Goal: Transaction & Acquisition: Purchase product/service

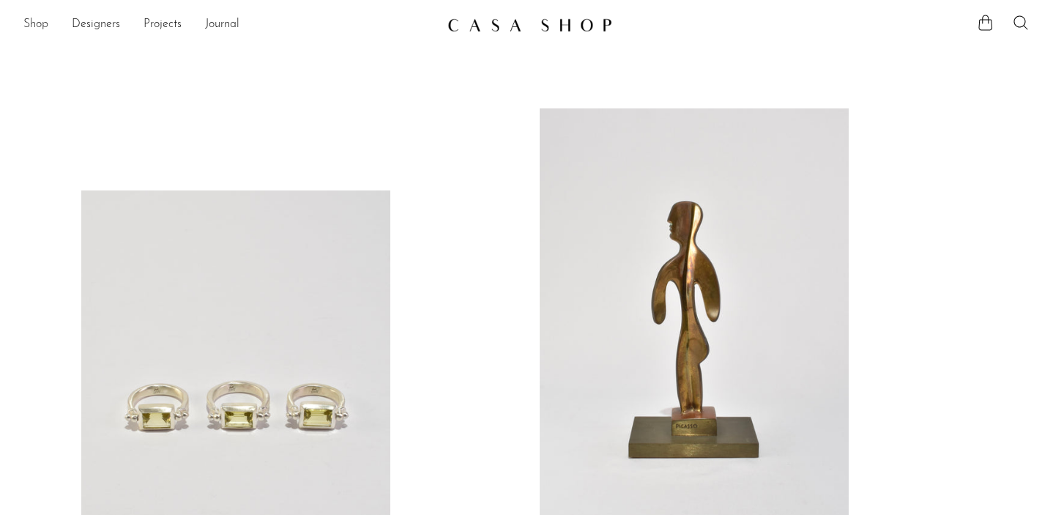
click at [38, 23] on link "Shop" at bounding box center [35, 24] width 25 height 19
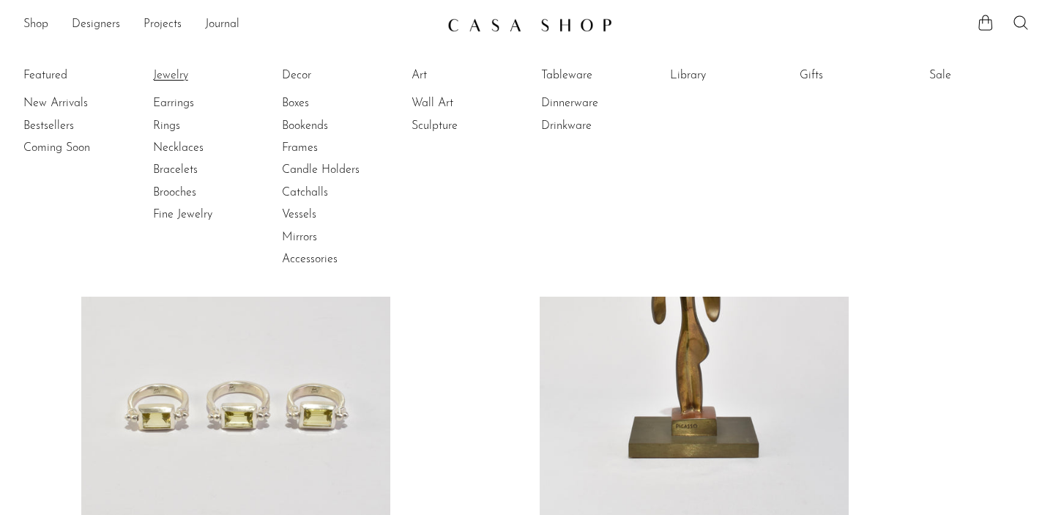
click at [174, 75] on link "Jewelry" at bounding box center [208, 75] width 110 height 16
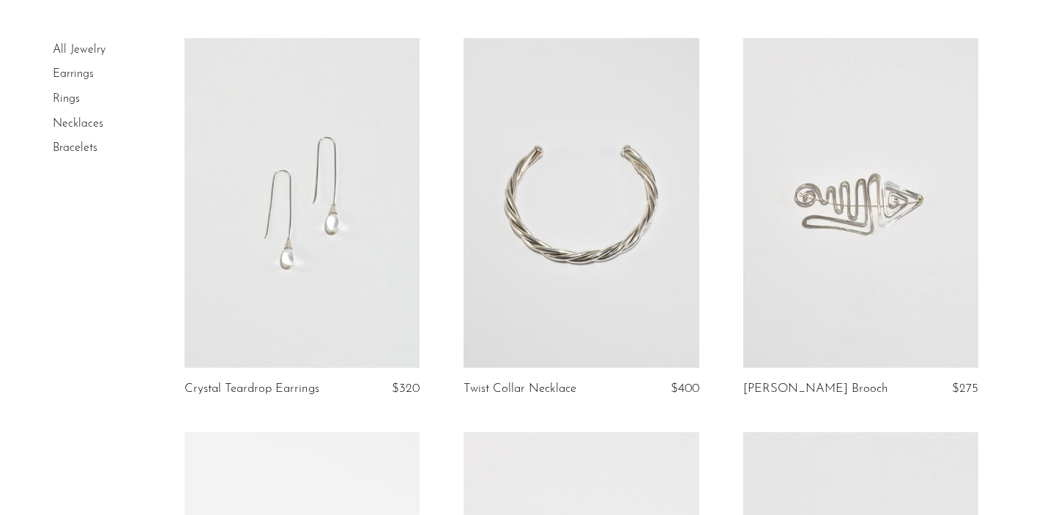
scroll to position [98, 0]
click at [598, 250] on link at bounding box center [581, 202] width 235 height 330
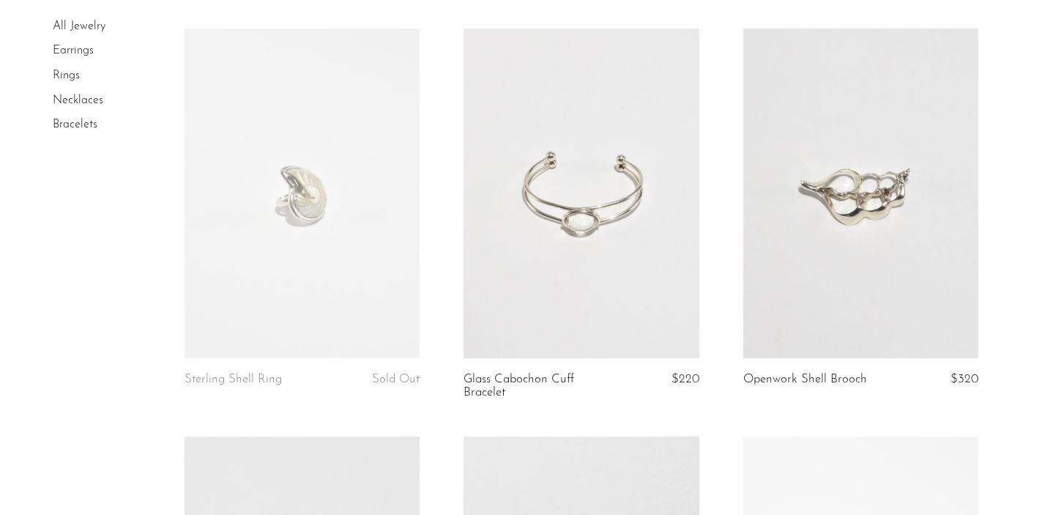
scroll to position [502, 0]
click at [582, 263] on link at bounding box center [581, 191] width 235 height 330
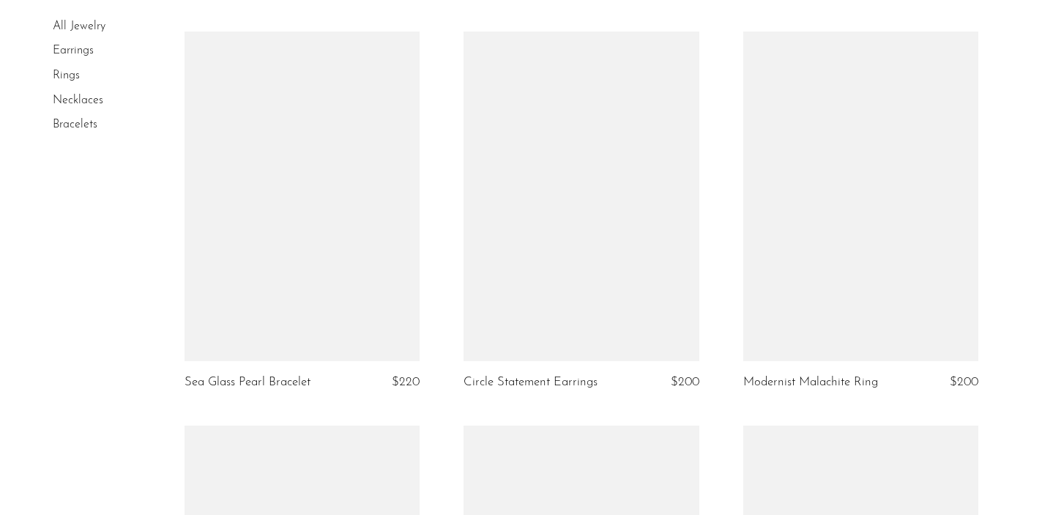
scroll to position [1715, 0]
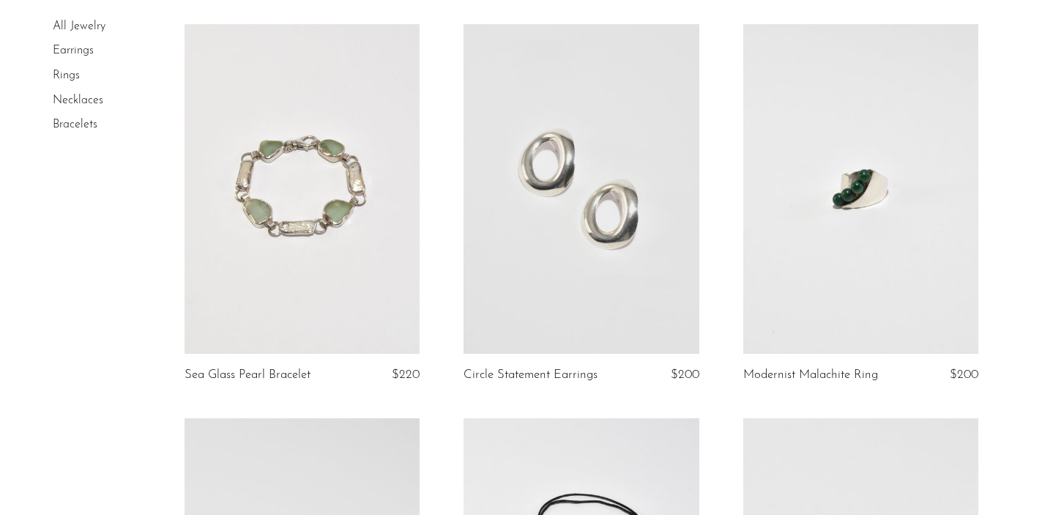
click at [324, 234] on link at bounding box center [302, 189] width 235 height 330
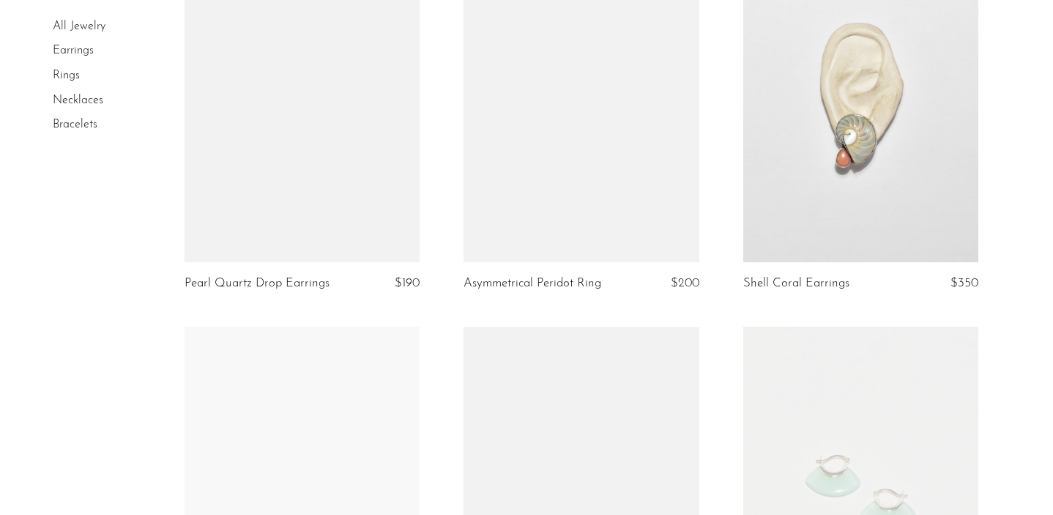
scroll to position [3395, 0]
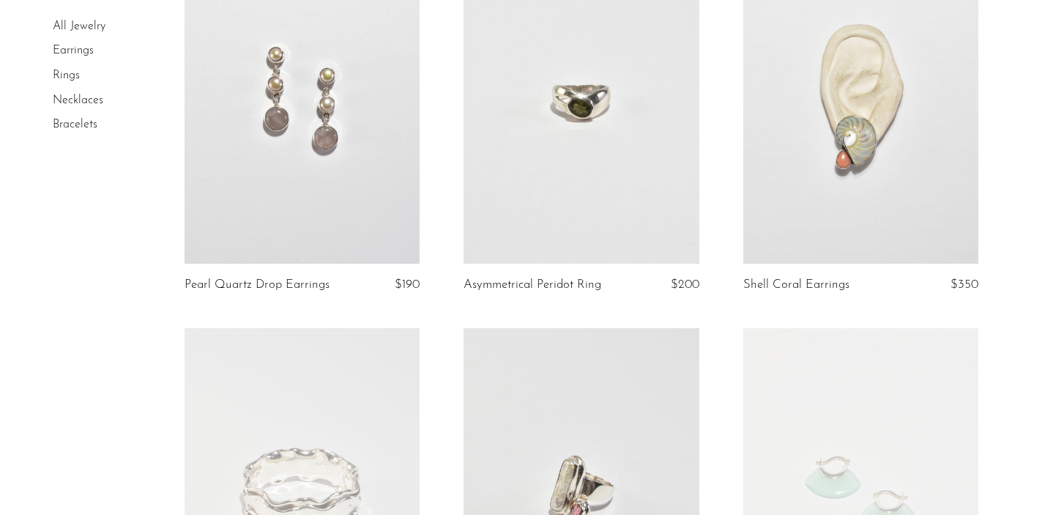
click at [877, 179] on link at bounding box center [860, 99] width 235 height 330
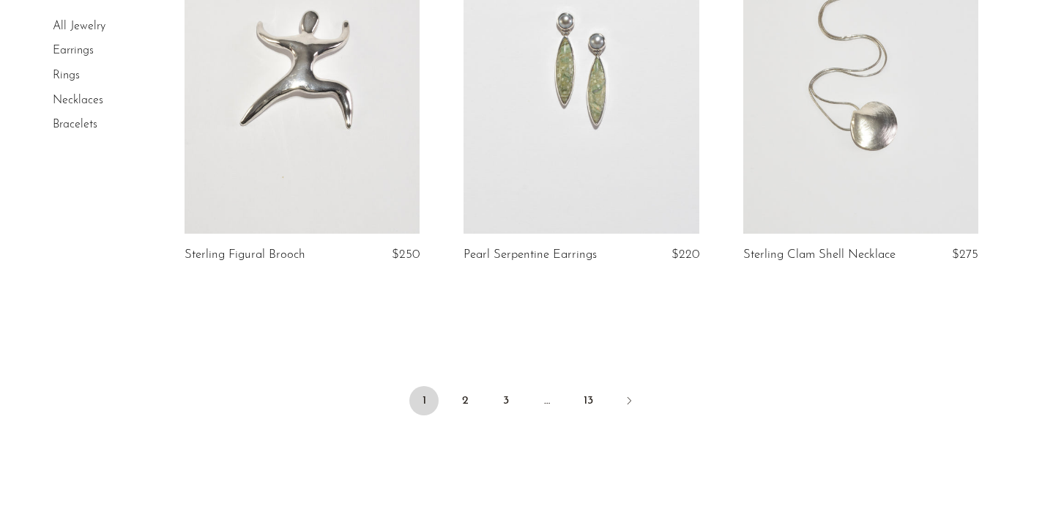
scroll to position [4634, 0]
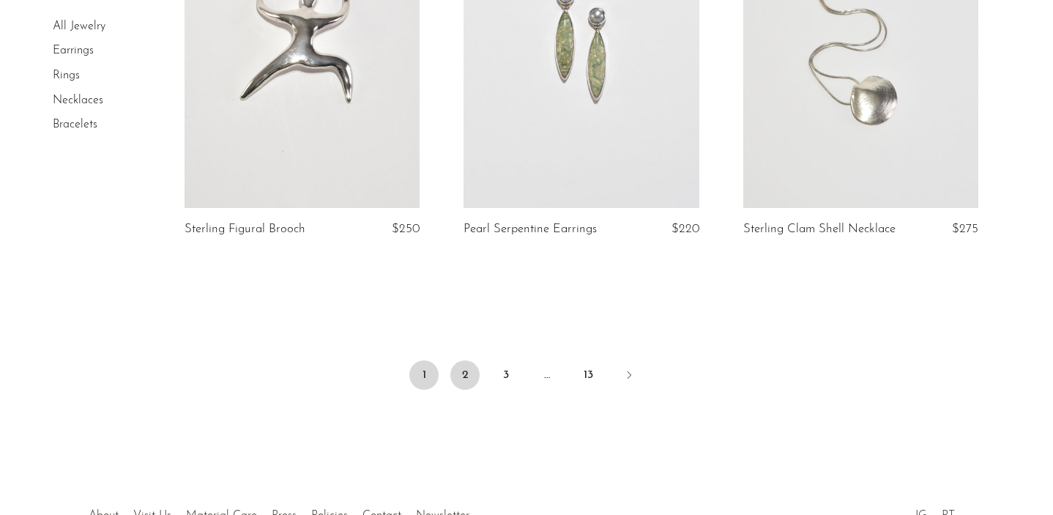
click at [464, 375] on link "2" at bounding box center [464, 374] width 29 height 29
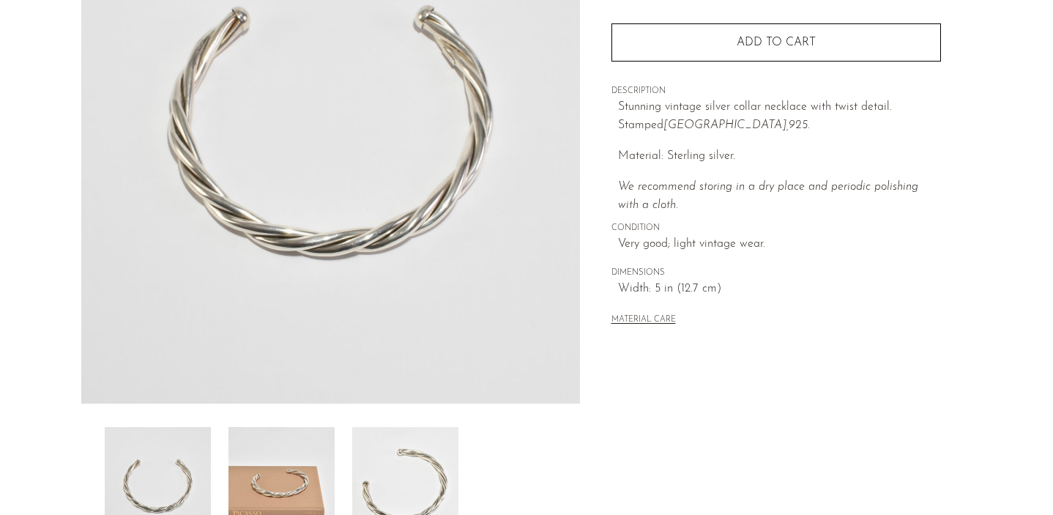
scroll to position [210, 0]
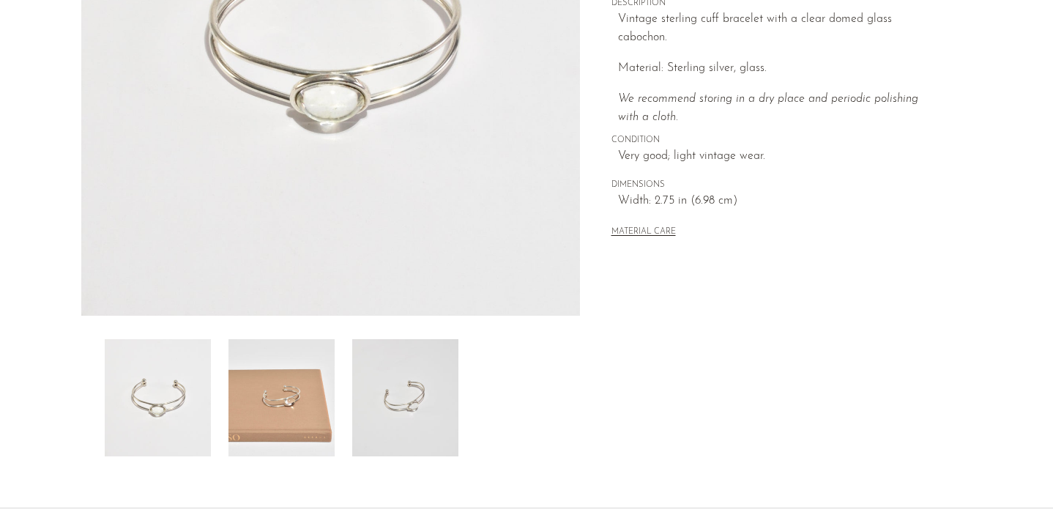
scroll to position [300, 0]
click at [406, 410] on img at bounding box center [405, 399] width 106 height 117
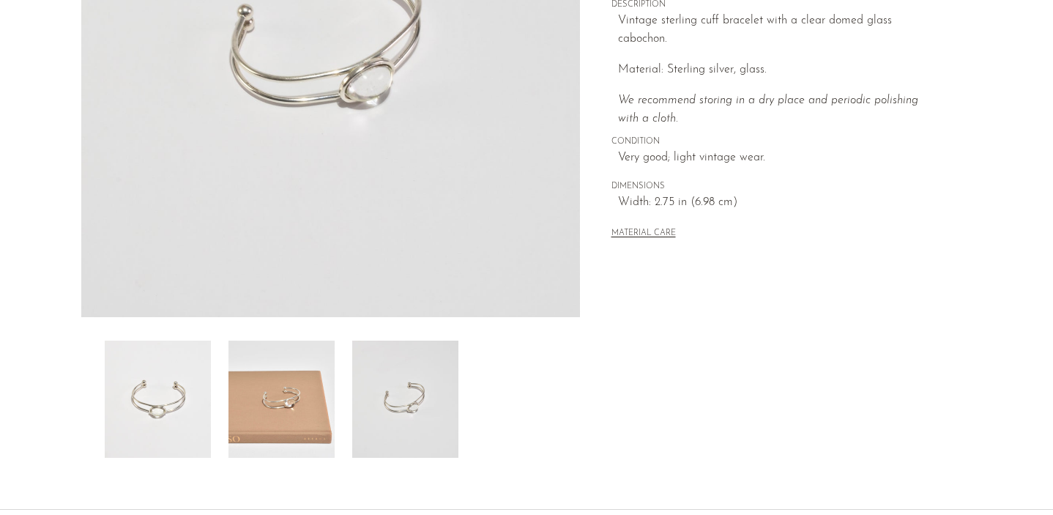
click at [275, 389] on img at bounding box center [282, 399] width 106 height 117
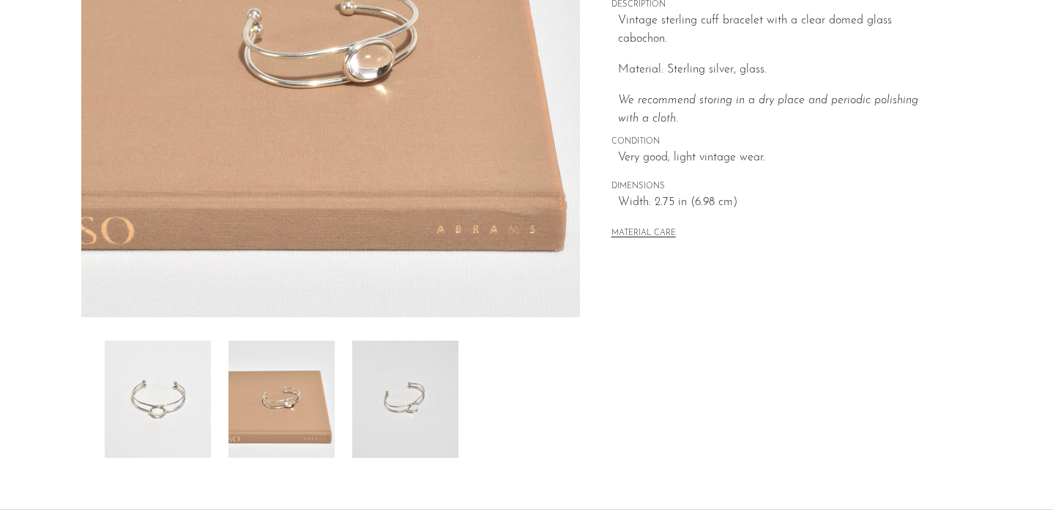
click at [160, 396] on img at bounding box center [158, 399] width 106 height 117
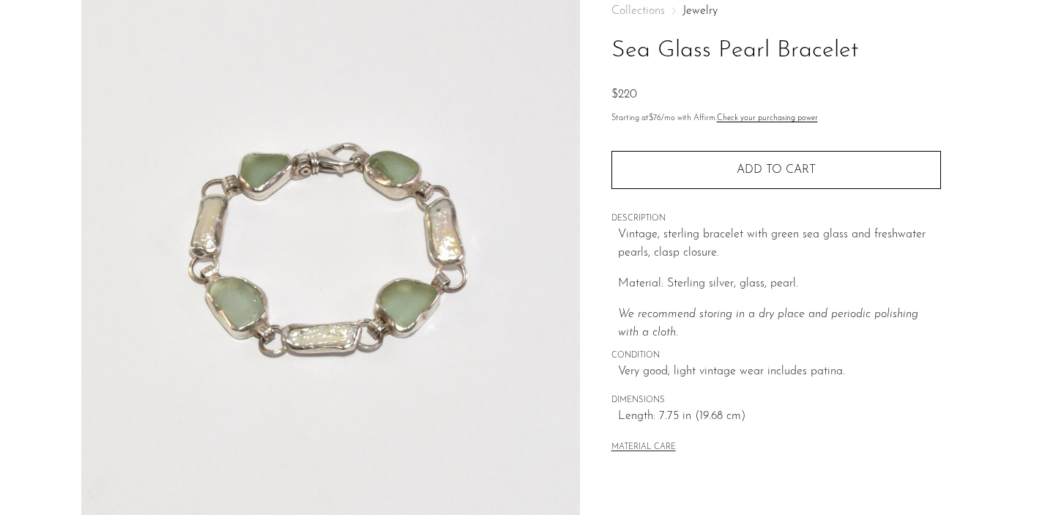
scroll to position [95, 0]
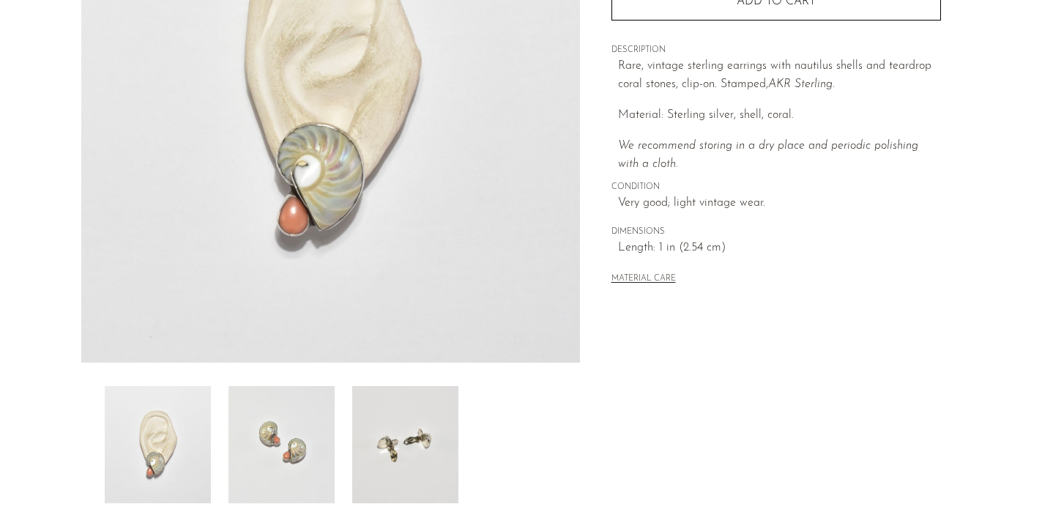
scroll to position [256, 0]
click at [412, 436] on img at bounding box center [405, 443] width 106 height 117
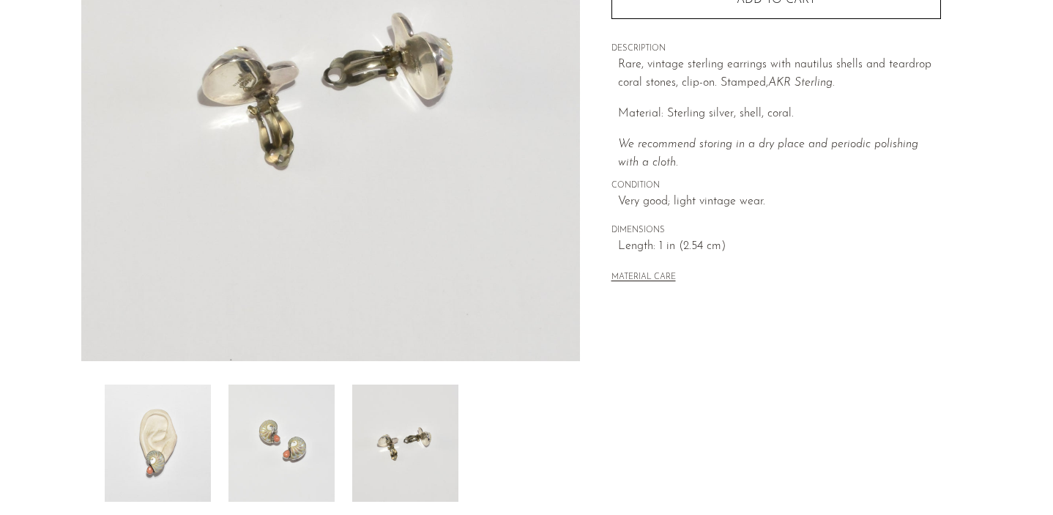
click at [301, 427] on img at bounding box center [282, 443] width 106 height 117
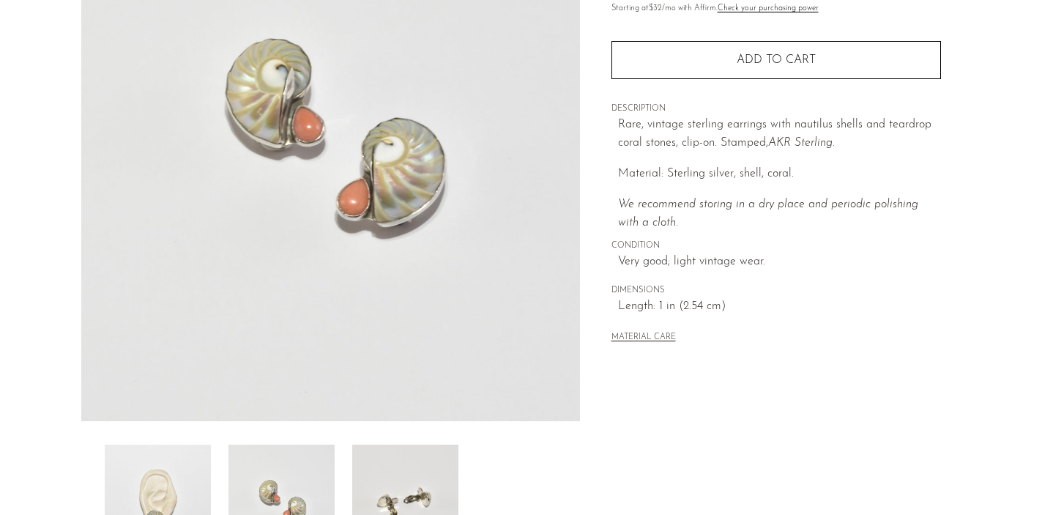
scroll to position [177, 0]
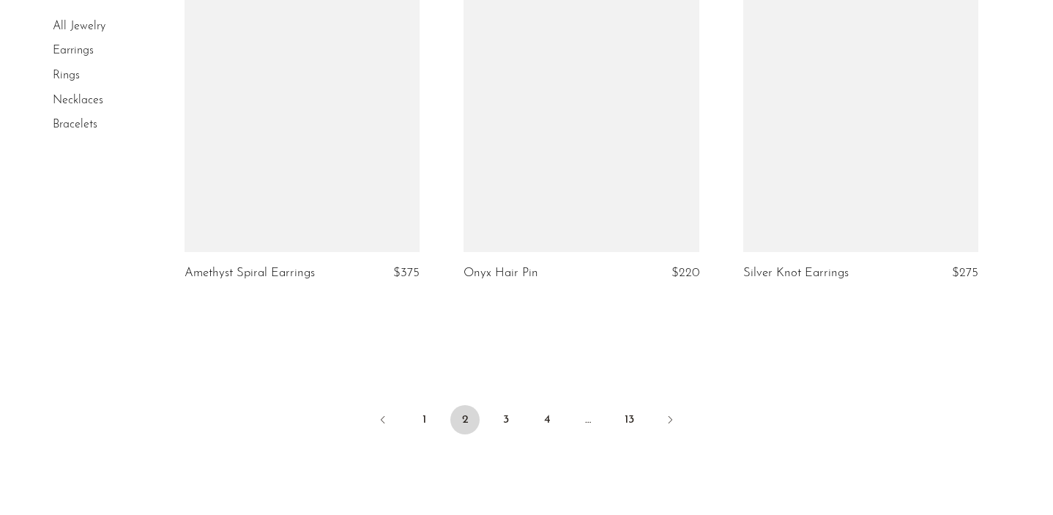
scroll to position [4747, 0]
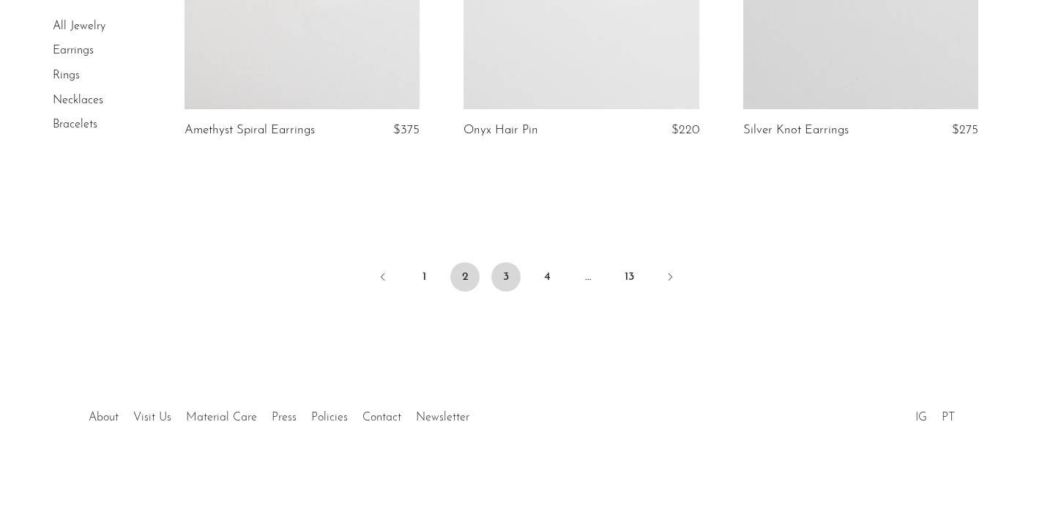
click at [507, 274] on link "3" at bounding box center [505, 276] width 29 height 29
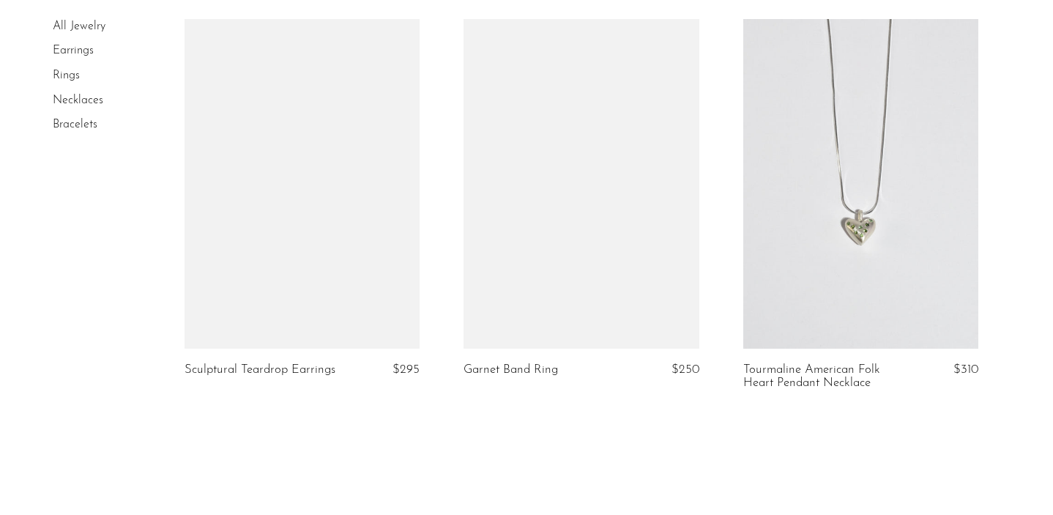
scroll to position [4817, 0]
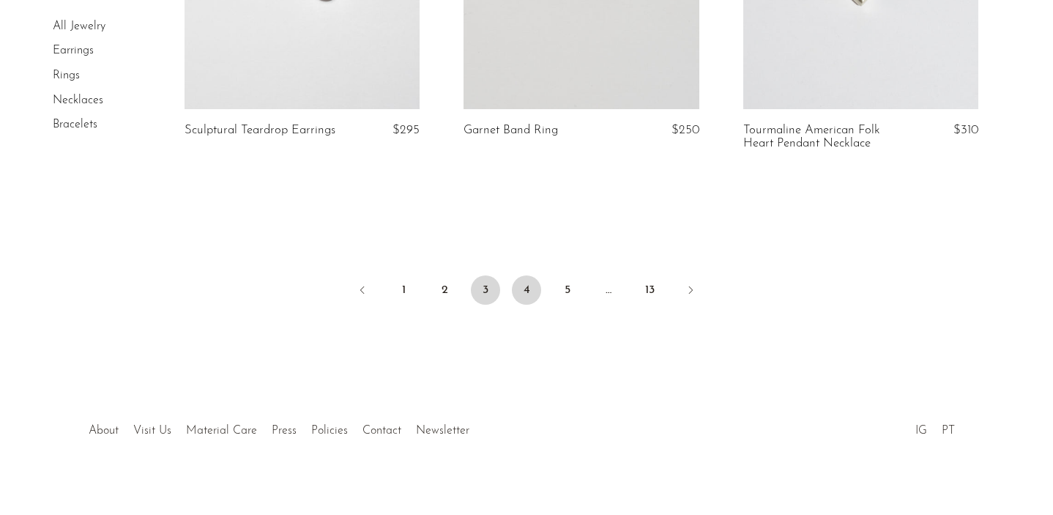
click at [524, 284] on link "4" at bounding box center [526, 289] width 29 height 29
